Goal: Find contact information: Find contact information

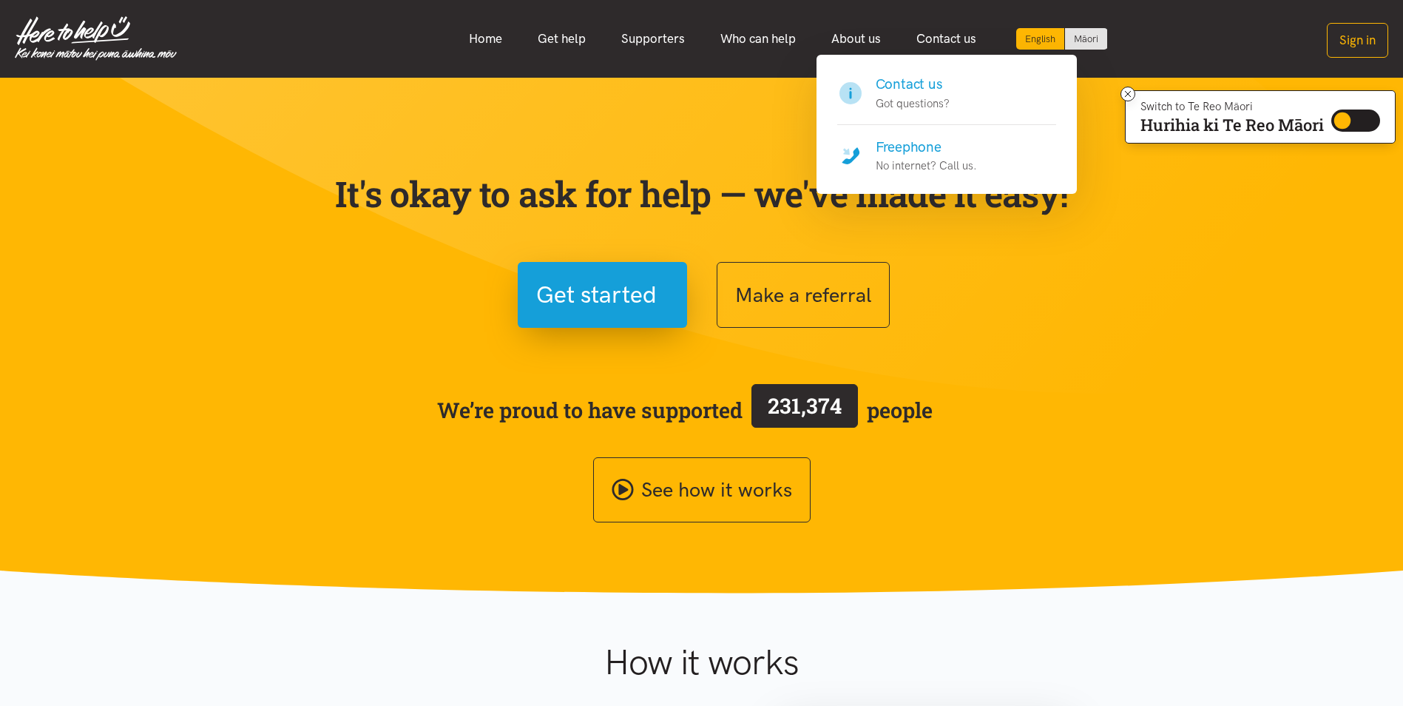
click at [965, 41] on link "Contact us" at bounding box center [946, 39] width 95 height 32
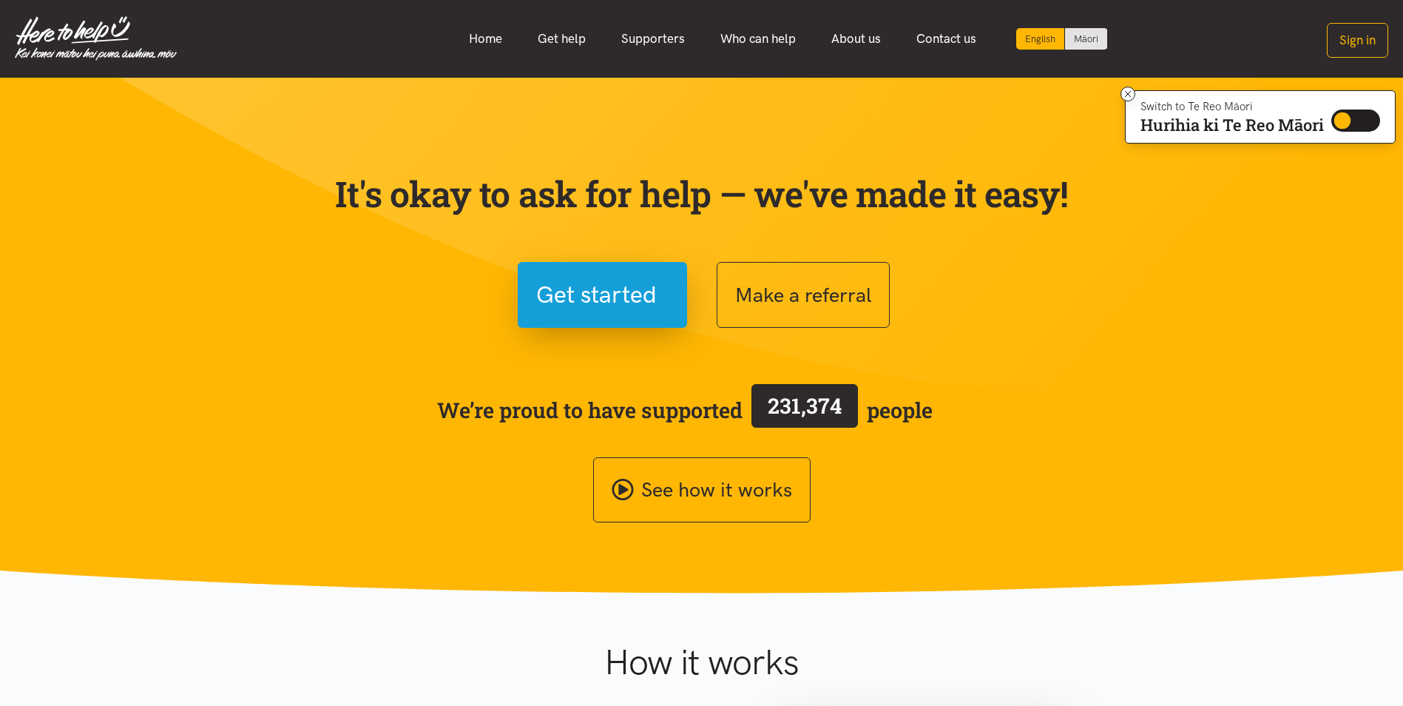
click at [965, 41] on link "Contact us" at bounding box center [946, 39] width 95 height 32
click at [965, 35] on link "Contact us" at bounding box center [946, 39] width 95 height 32
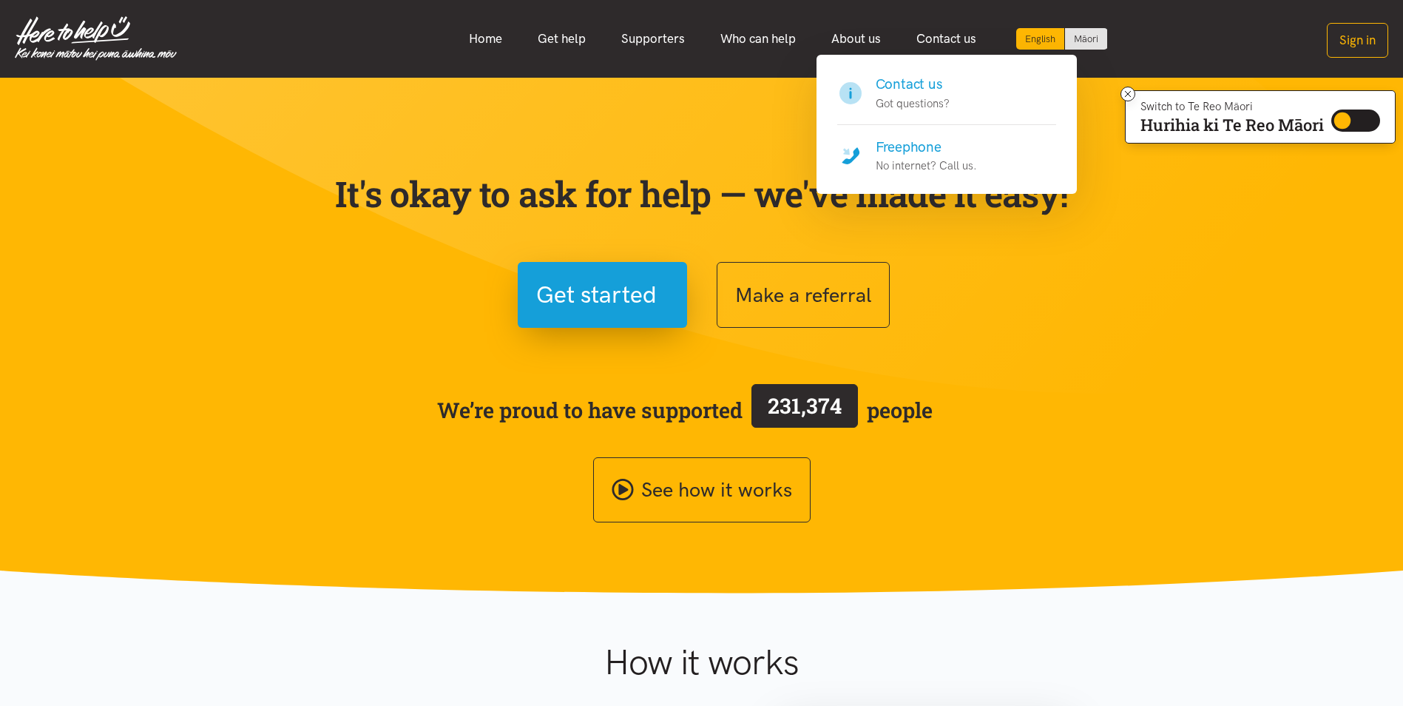
click at [941, 146] on h4 "Freephone" at bounding box center [926, 147] width 101 height 21
